Goal: Information Seeking & Learning: Learn about a topic

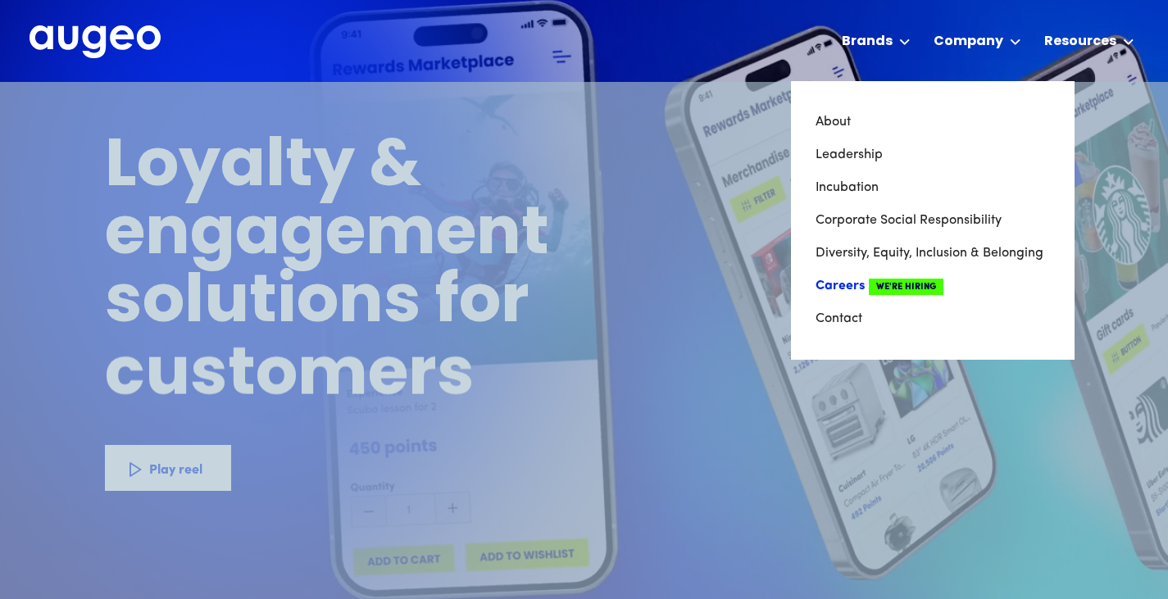
click at [850, 284] on link "Careers We're Hiring" at bounding box center [932, 286] width 234 height 33
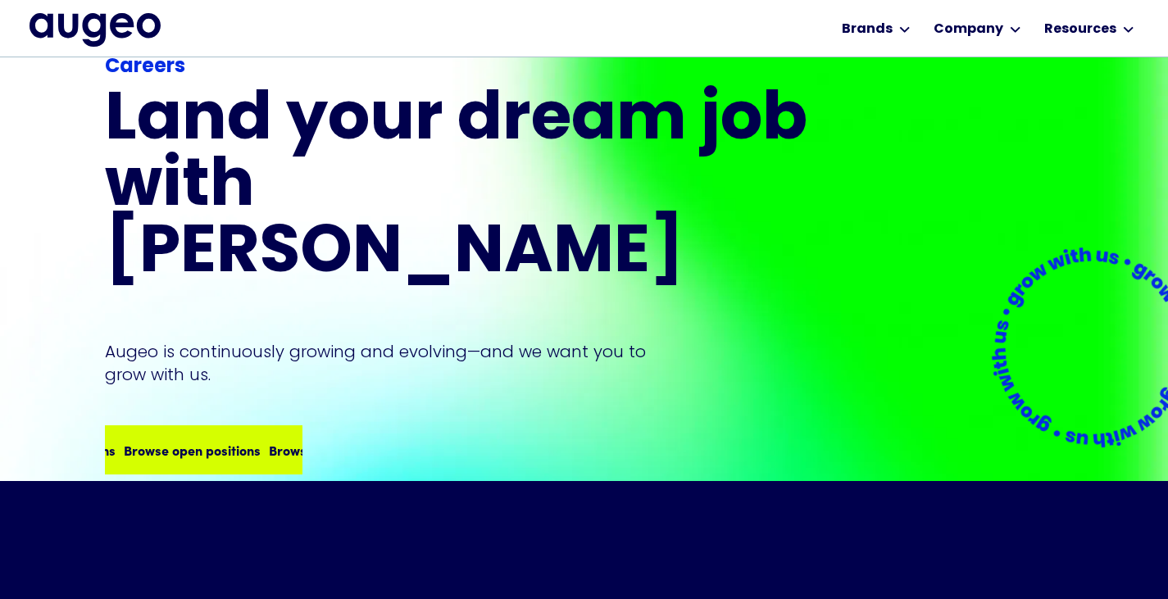
scroll to position [152, 0]
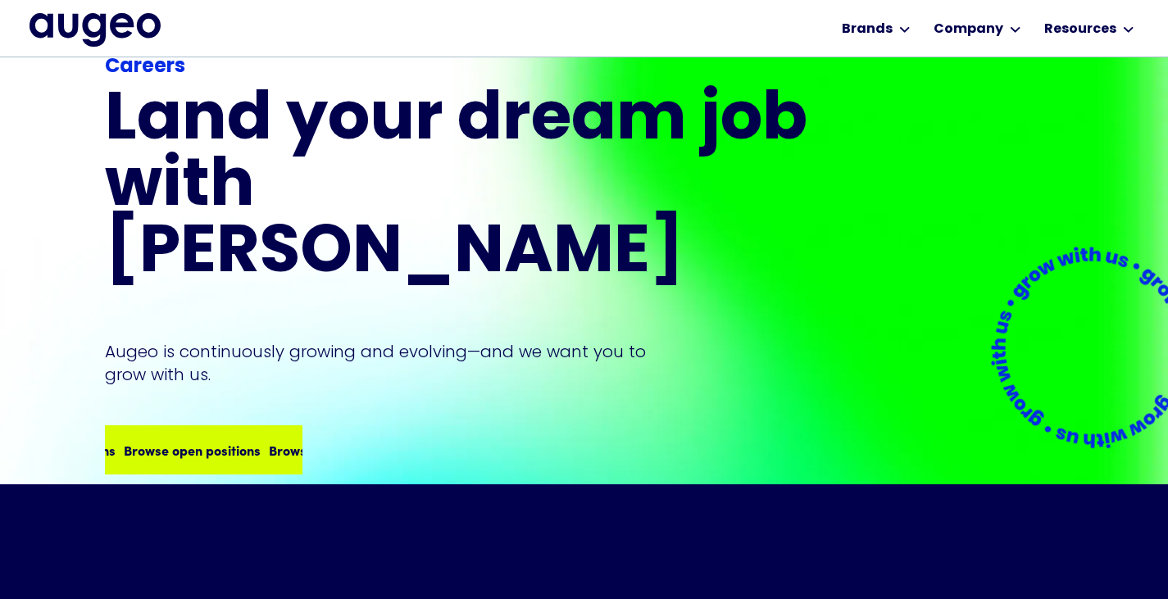
click at [168, 440] on div "Browse open positions" at bounding box center [99, 450] width 137 height 20
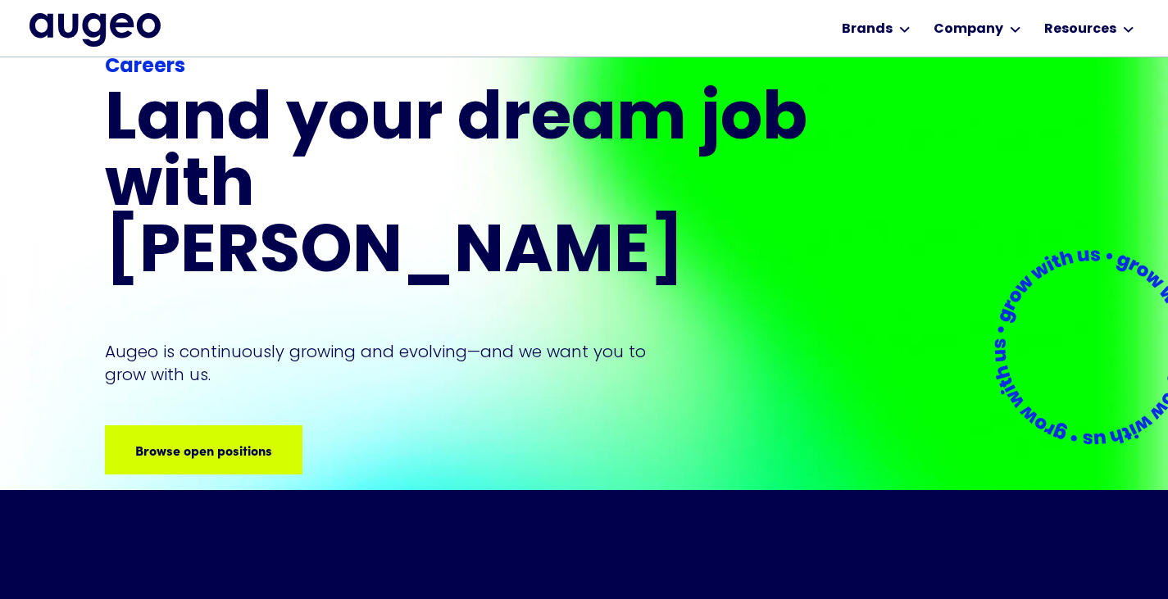
scroll to position [147, 0]
drag, startPoint x: 30, startPoint y: 25, endPoint x: 143, endPoint y: 30, distance: 113.2
click at [141, 30] on div "Workplace solutions Employee recognition & rewards Channel Loyalty Sales incent…" at bounding box center [584, 28] width 1168 height 57
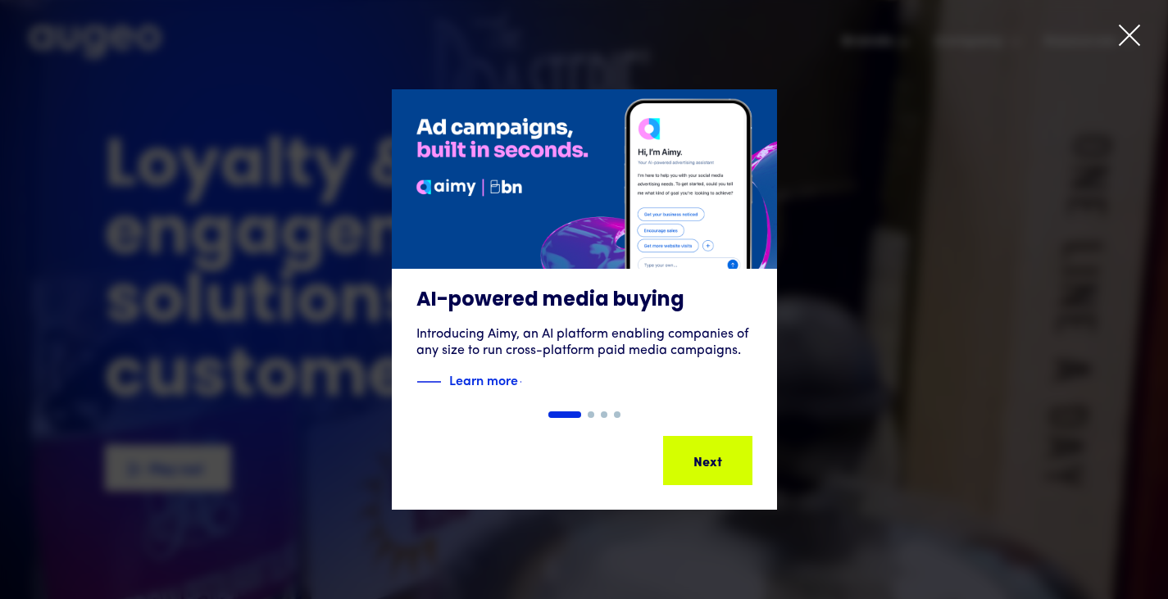
click at [1128, 37] on icon at bounding box center [1129, 35] width 20 height 20
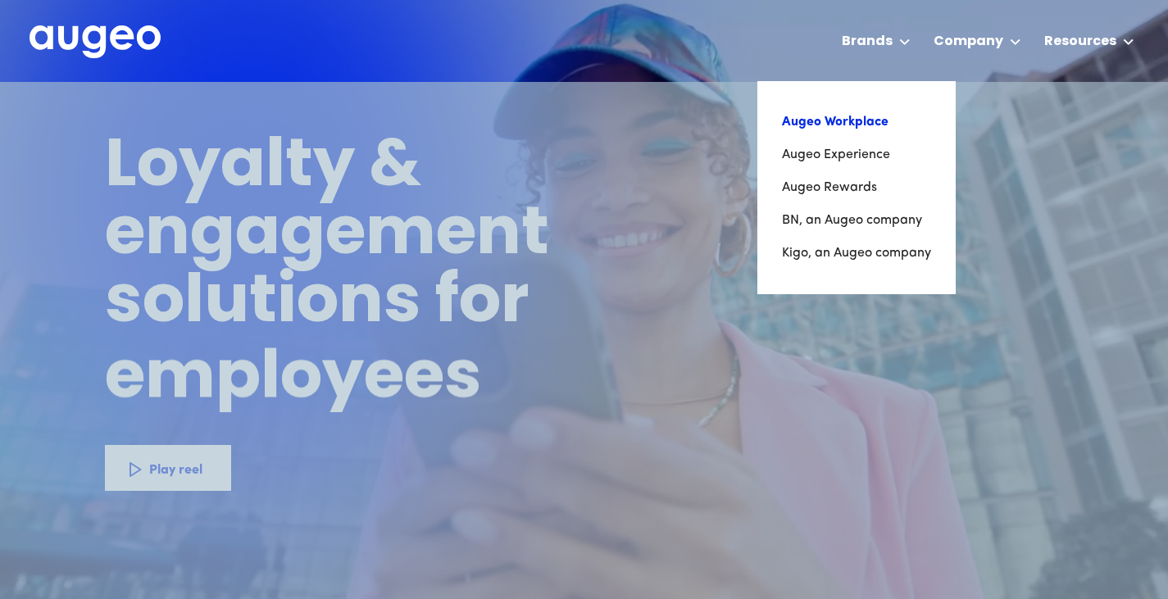
click at [833, 132] on link "Augeo Workplace" at bounding box center [856, 122] width 149 height 33
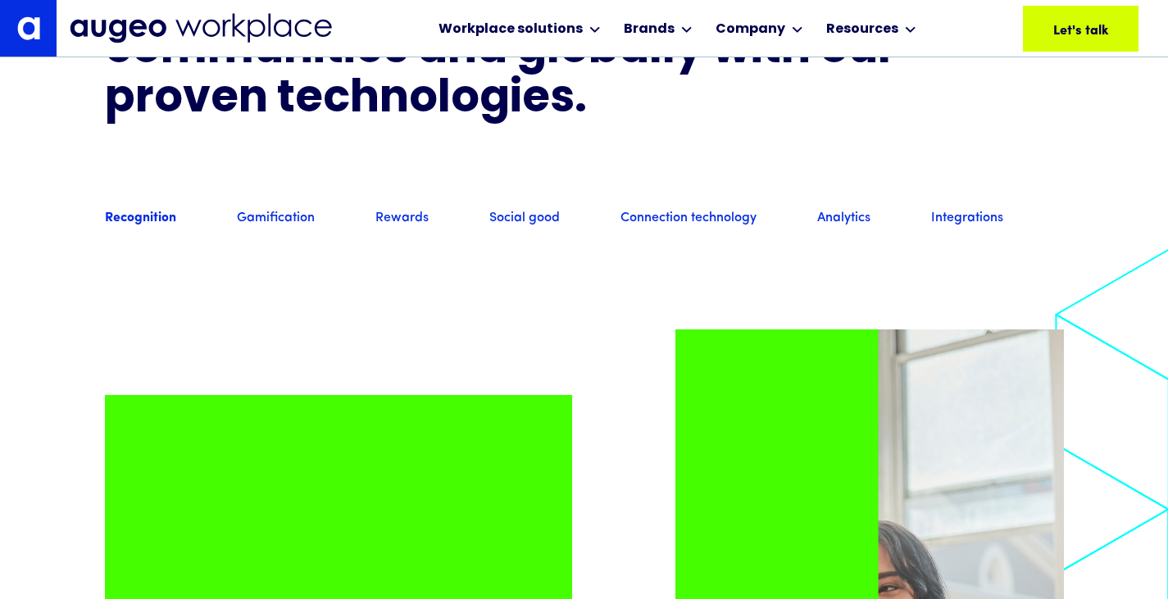
click at [284, 247] on div "Recognition Gamification Rewards Social good Connection technology Analytics In…" at bounding box center [584, 218] width 959 height 57
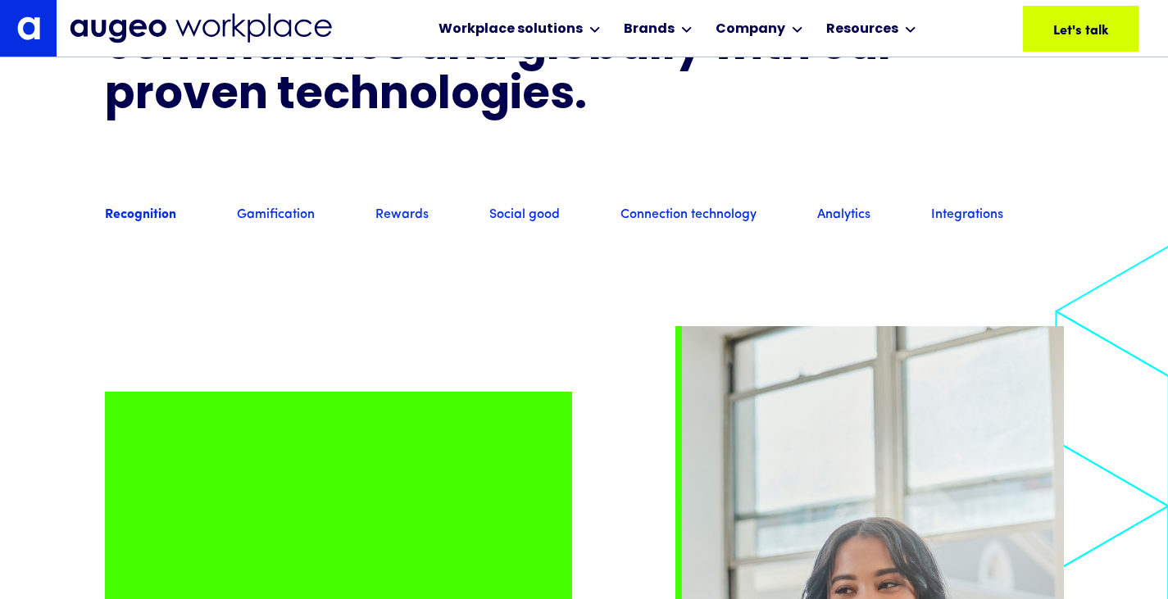
click at [279, 225] on link "Gamification" at bounding box center [276, 216] width 78 height 18
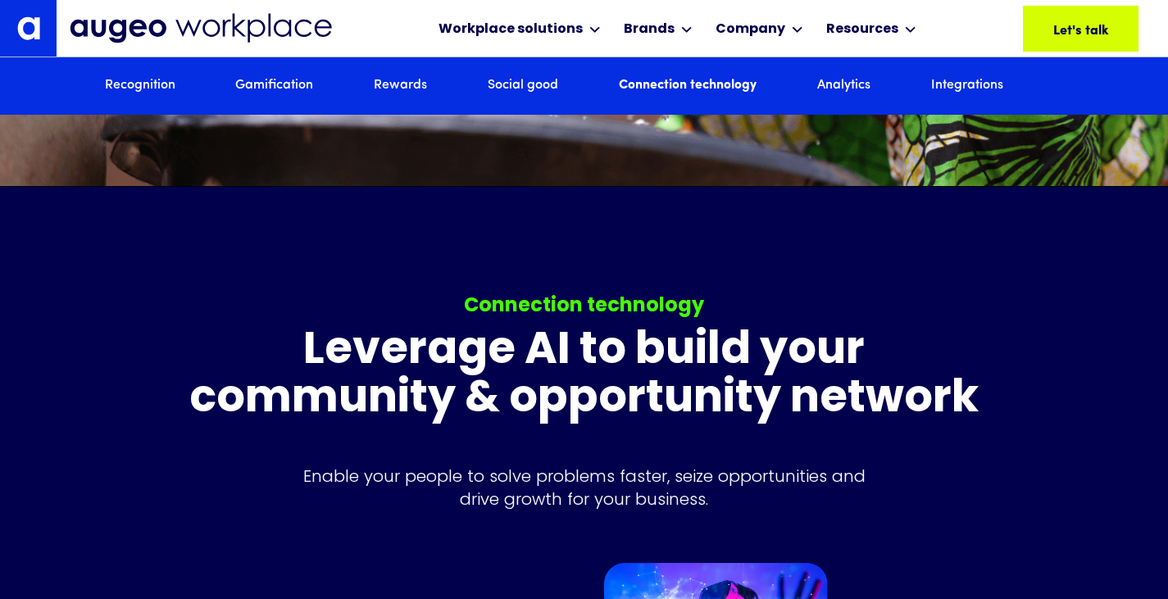
scroll to position [6156, 0]
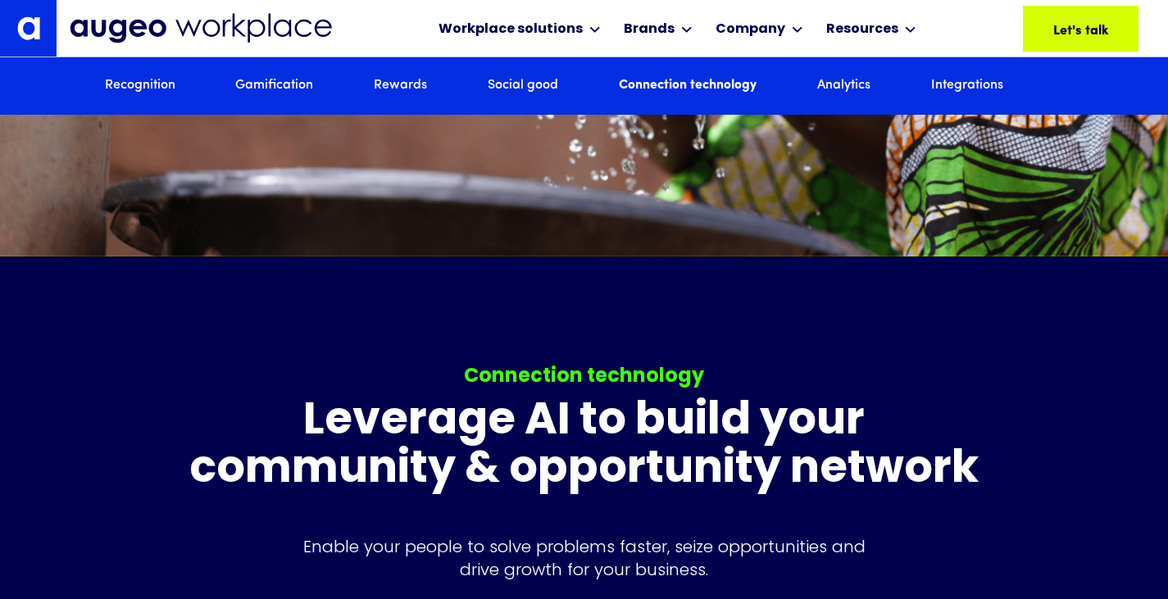
click at [280, 86] on link "Gamification" at bounding box center [274, 86] width 78 height 18
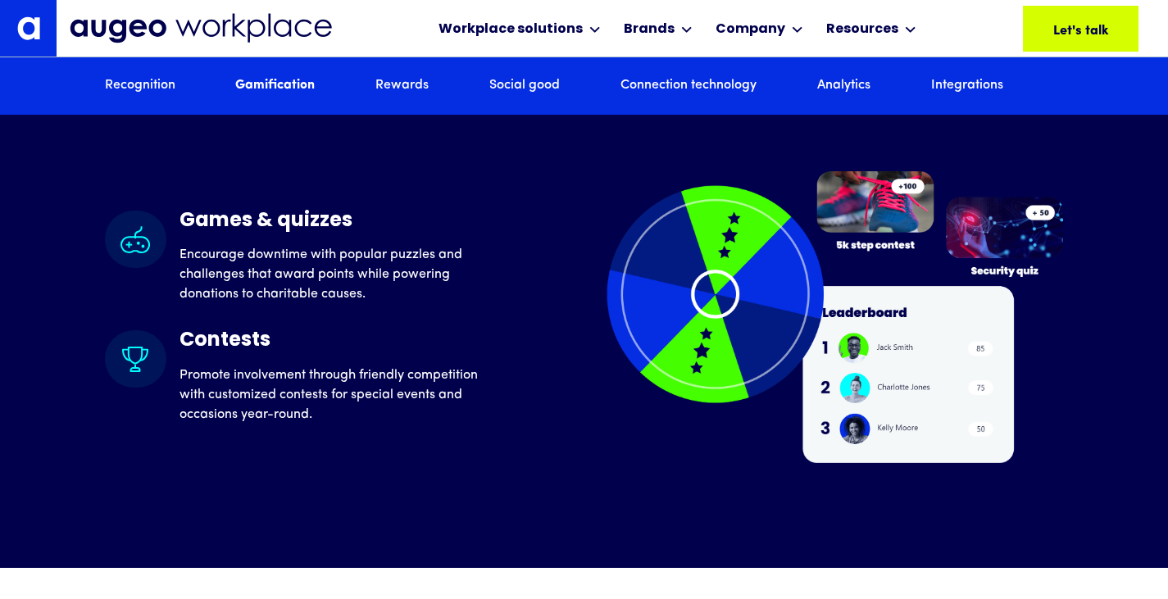
scroll to position [4111, 0]
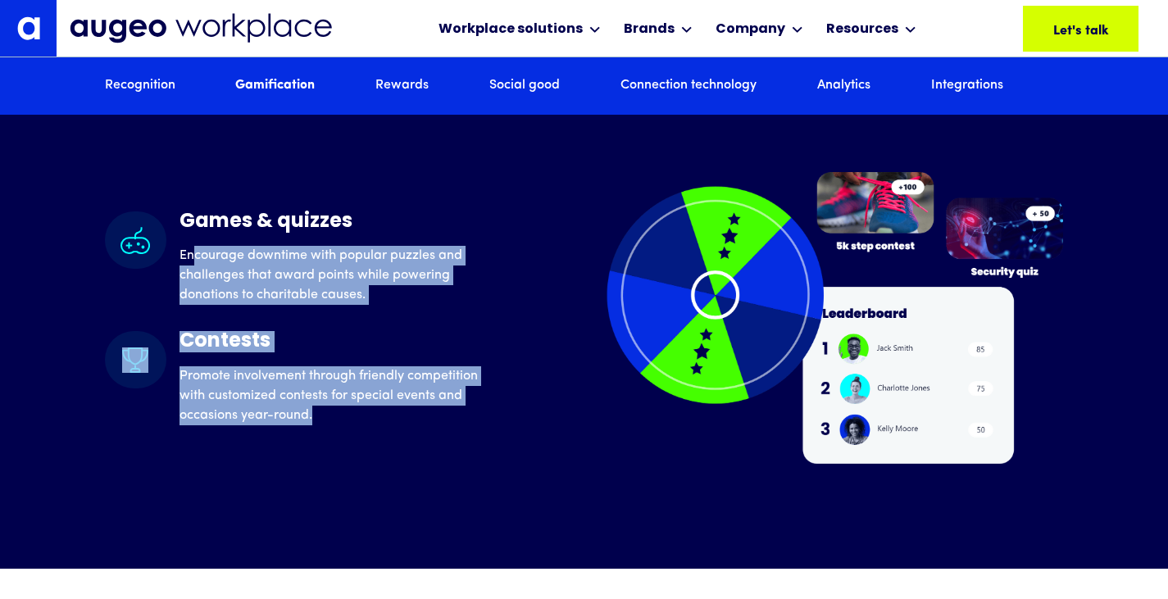
drag, startPoint x: 191, startPoint y: 279, endPoint x: 351, endPoint y: 447, distance: 232.4
click at [351, 447] on div "Games & quizzes Encourage downtime with popular puzzles and challenges that awa…" at bounding box center [584, 318] width 959 height 292
click at [854, 90] on link "Analytics" at bounding box center [843, 86] width 53 height 18
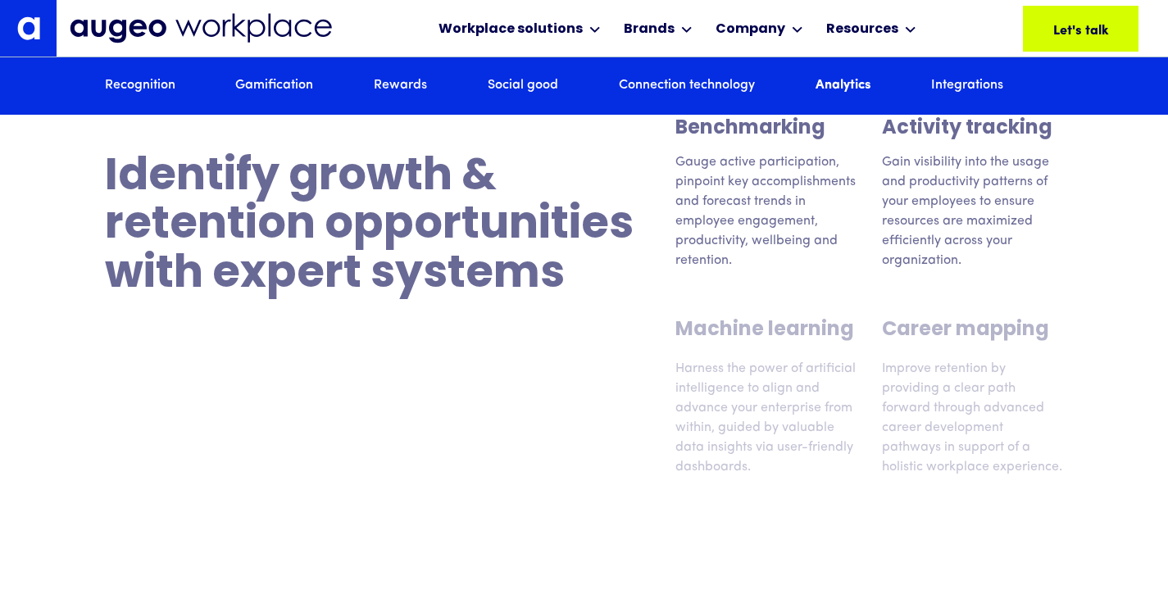
scroll to position [8784, 0]
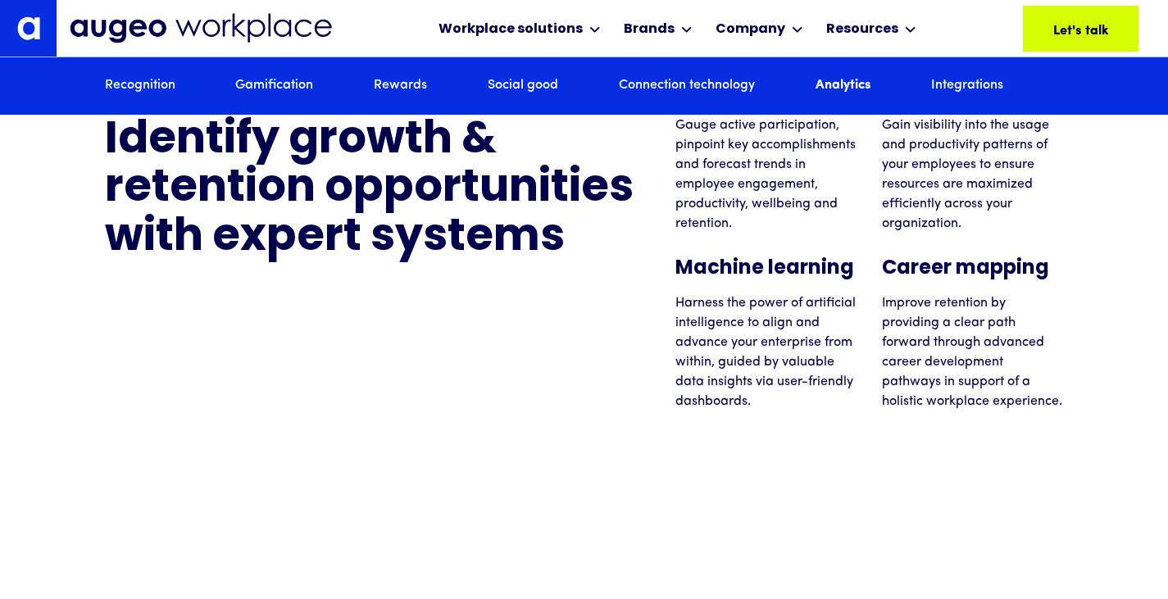
click at [964, 88] on link "Integrations" at bounding box center [967, 86] width 72 height 18
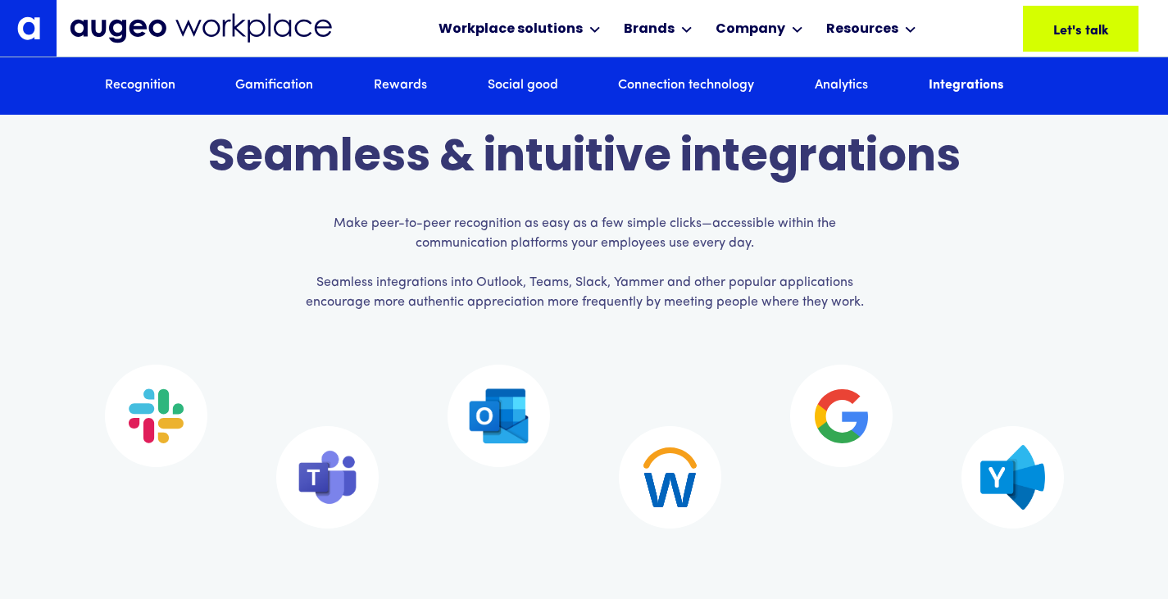
scroll to position [9770, 0]
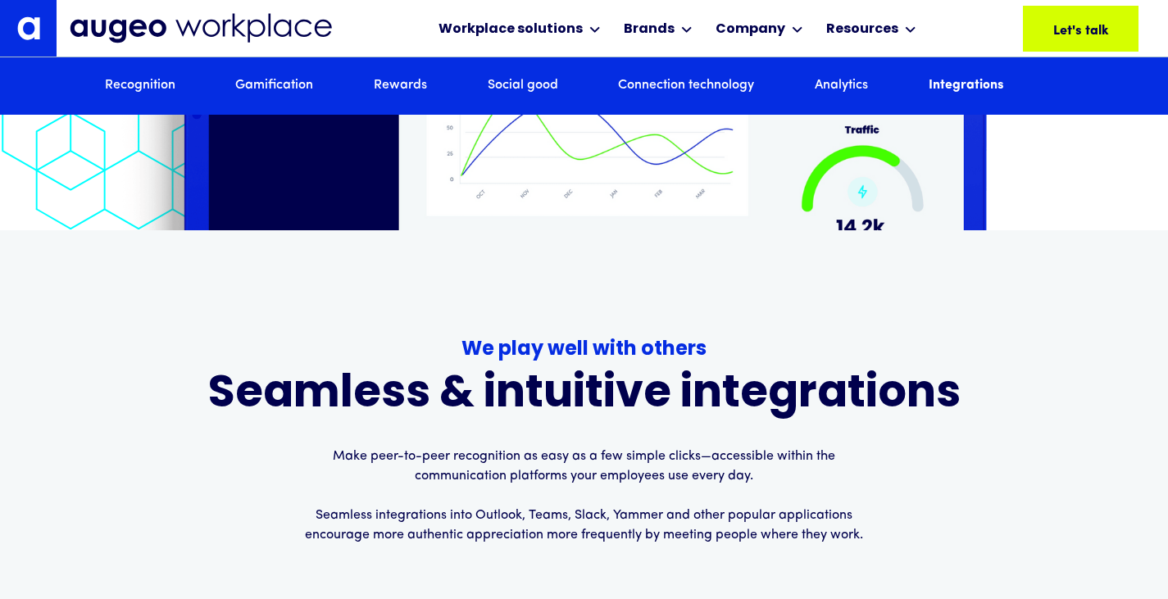
click at [140, 89] on link "Recognition" at bounding box center [140, 86] width 70 height 18
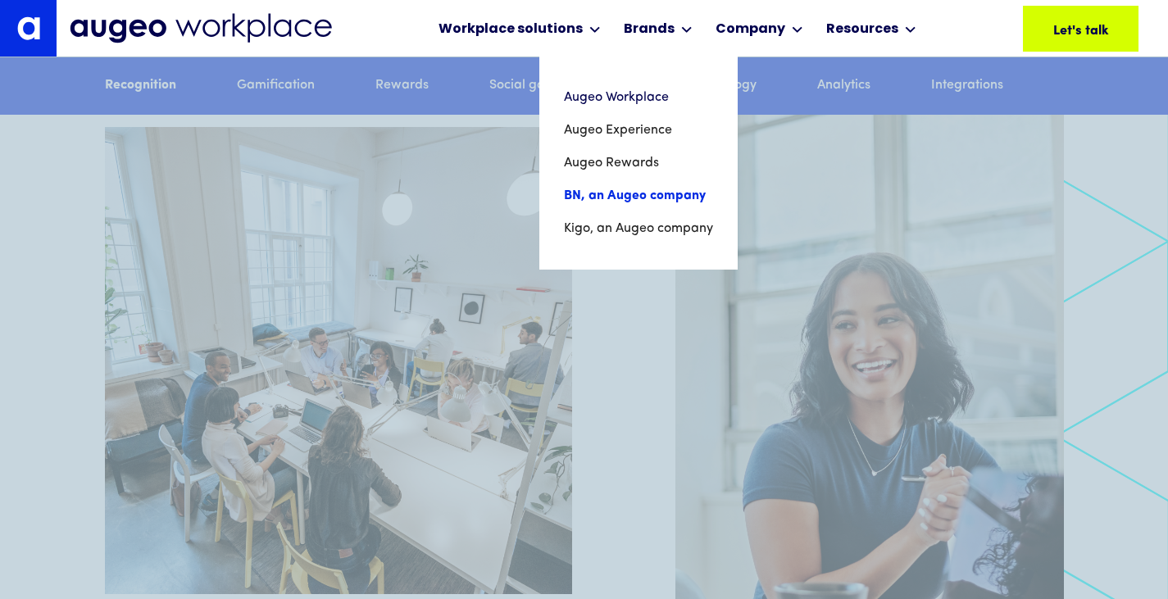
scroll to position [1598, 0]
click at [610, 195] on link "BN, an Augeo company" at bounding box center [638, 195] width 149 height 33
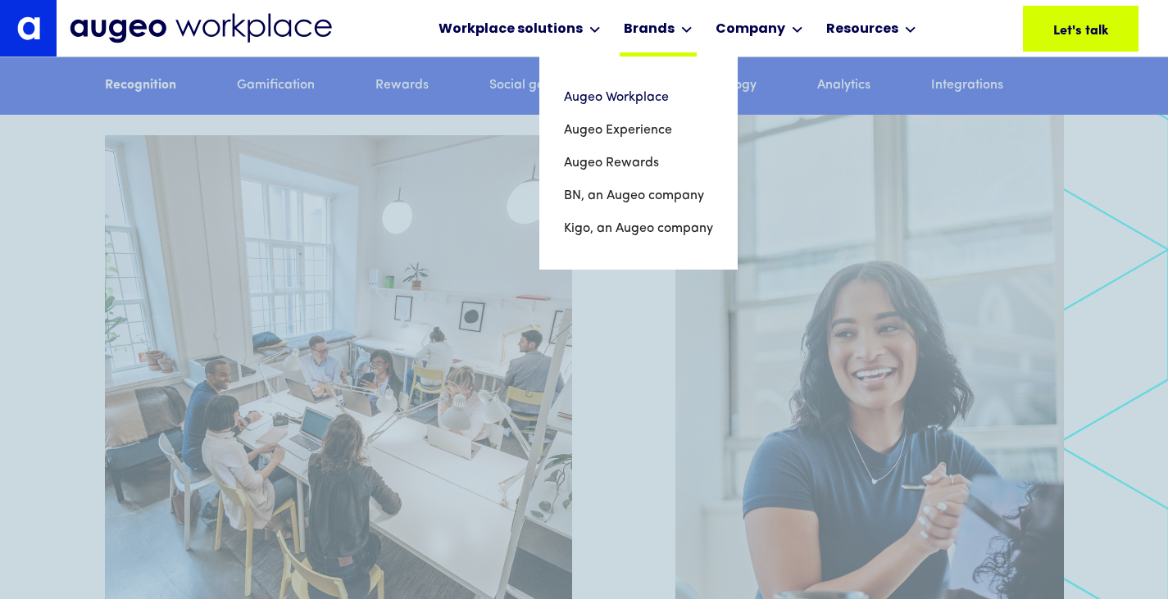
scroll to position [1592, 0]
click at [627, 228] on link "Kigo, an Augeo company" at bounding box center [637, 228] width 152 height 33
